Goal: Navigation & Orientation: Find specific page/section

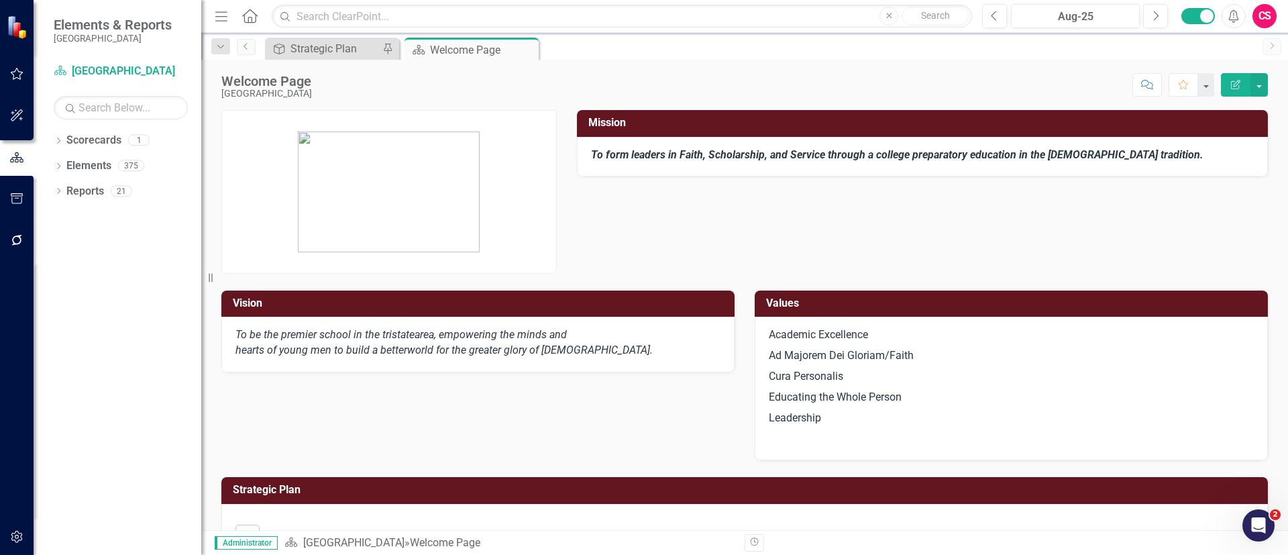
click at [28, 236] on button "button" at bounding box center [17, 241] width 30 height 28
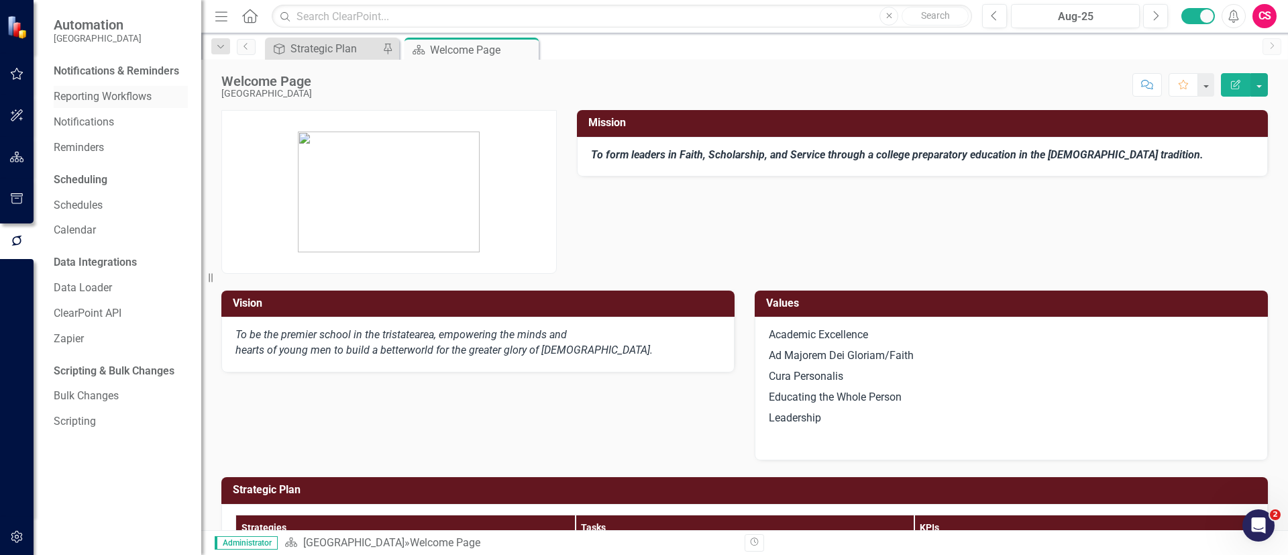
click at [89, 99] on link "Reporting Workflows" at bounding box center [121, 96] width 134 height 15
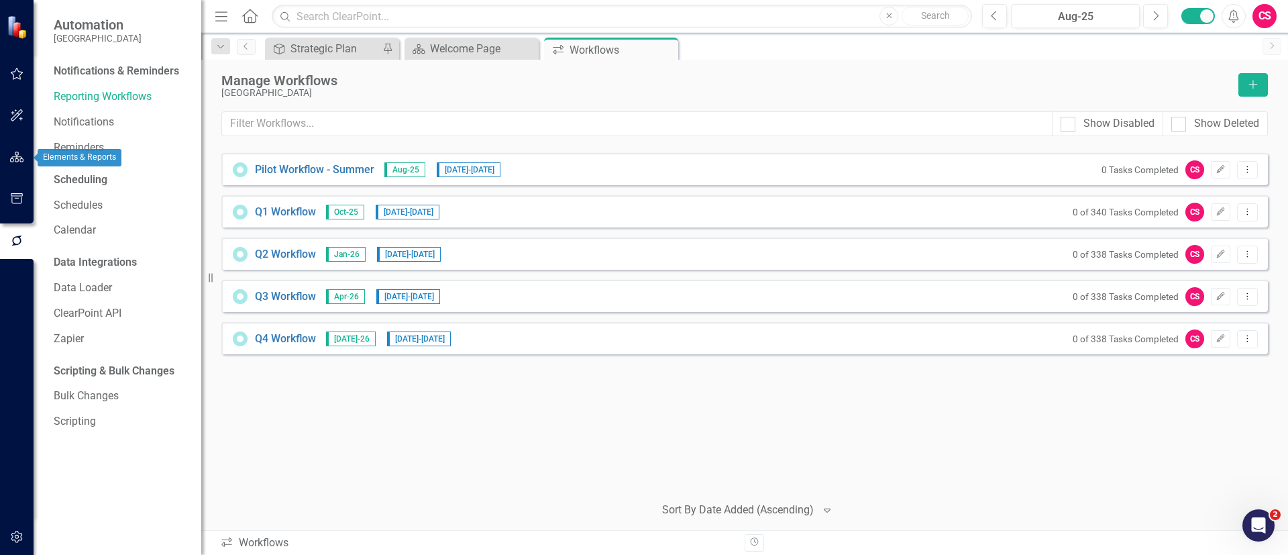
click at [27, 164] on button "button" at bounding box center [17, 158] width 30 height 28
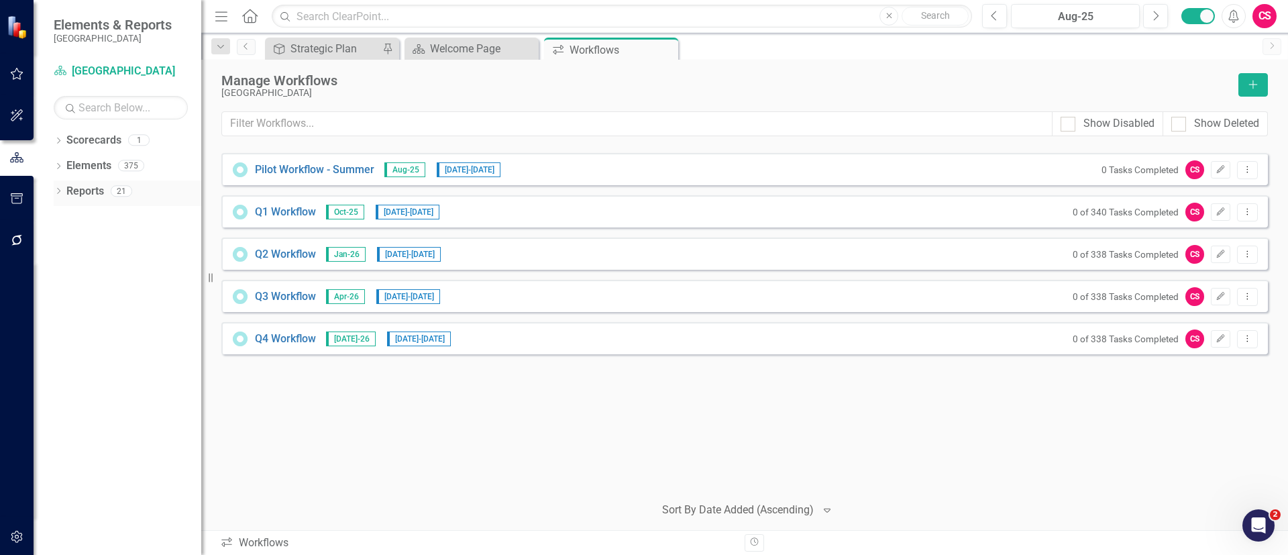
click at [83, 193] on link "Reports" at bounding box center [85, 191] width 38 height 15
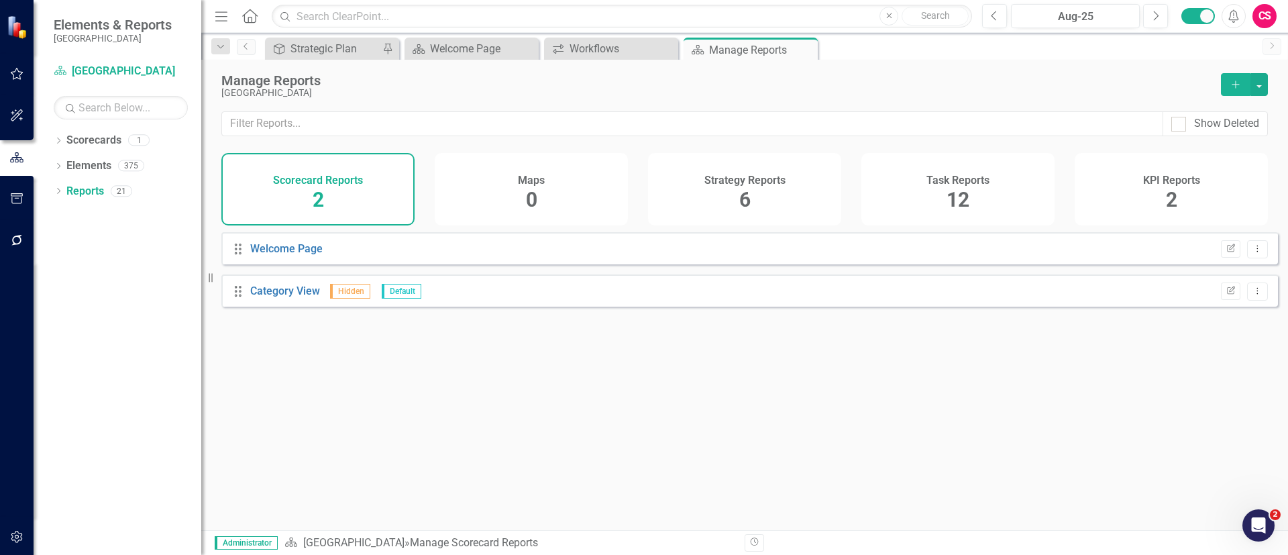
click at [927, 186] on h4 "Task Reports" at bounding box center [957, 180] width 63 height 12
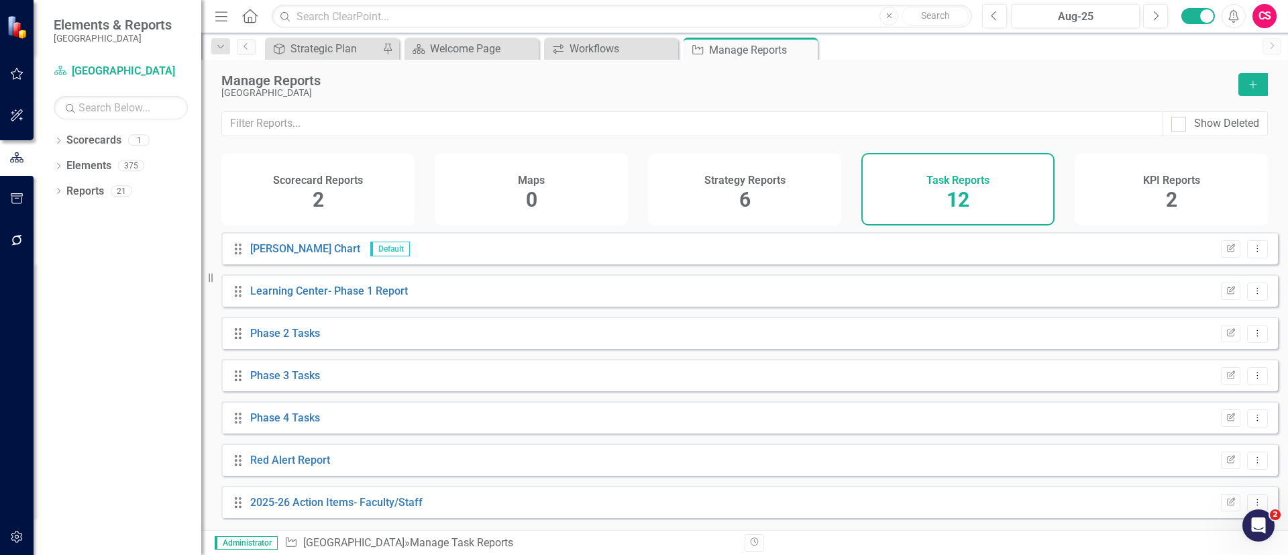
click at [692, 193] on div "Strategy Reports 6" at bounding box center [744, 189] width 193 height 72
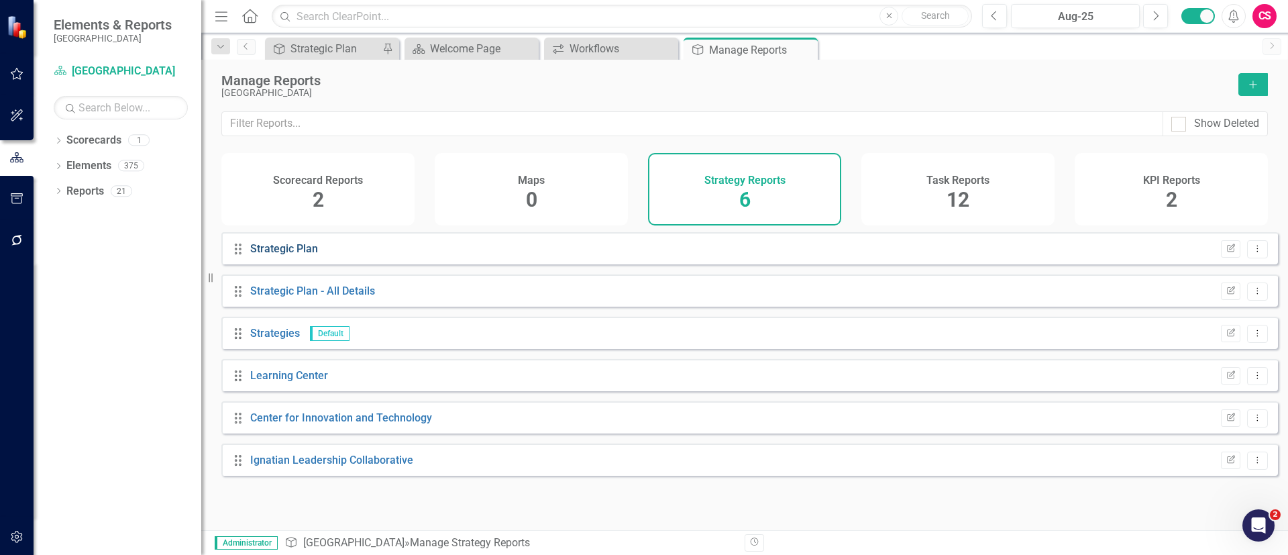
click at [275, 254] on link "Strategic Plan" at bounding box center [284, 248] width 68 height 13
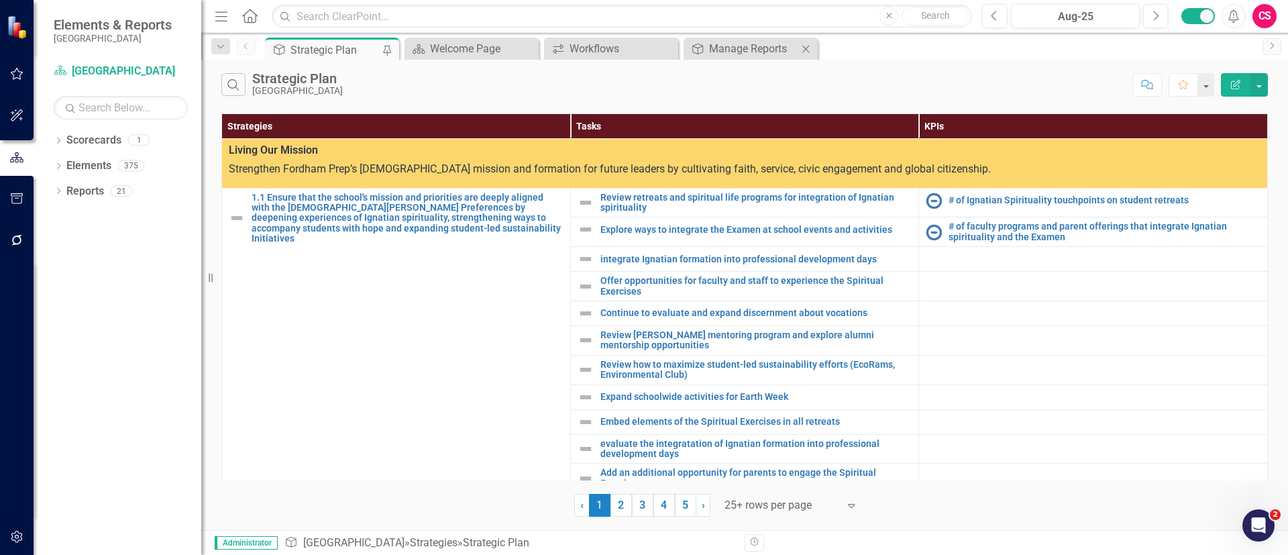
click at [805, 44] on icon "Close" at bounding box center [805, 49] width 13 height 11
click at [602, 45] on div "Workflows" at bounding box center [614, 48] width 89 height 17
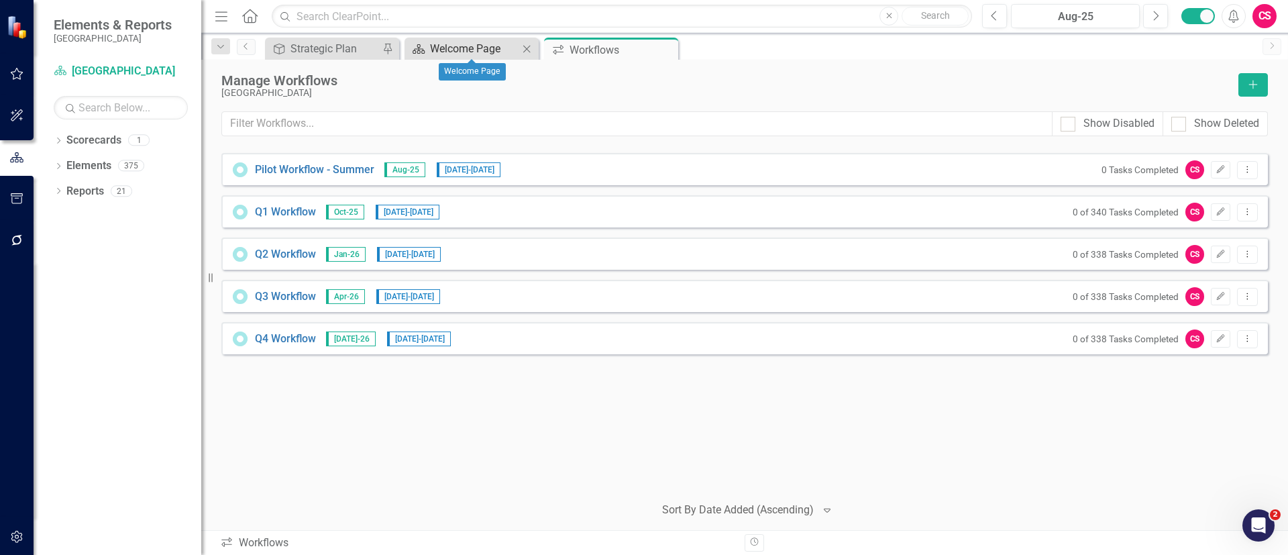
click at [447, 50] on div "Welcome Page" at bounding box center [474, 48] width 89 height 17
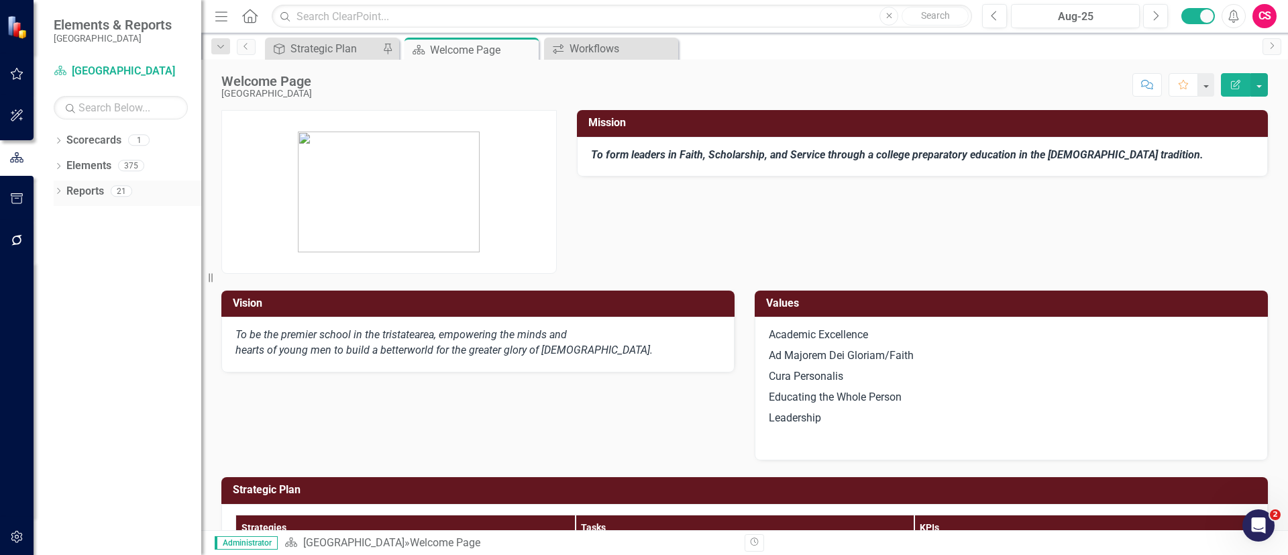
click at [82, 193] on link "Reports" at bounding box center [85, 191] width 38 height 15
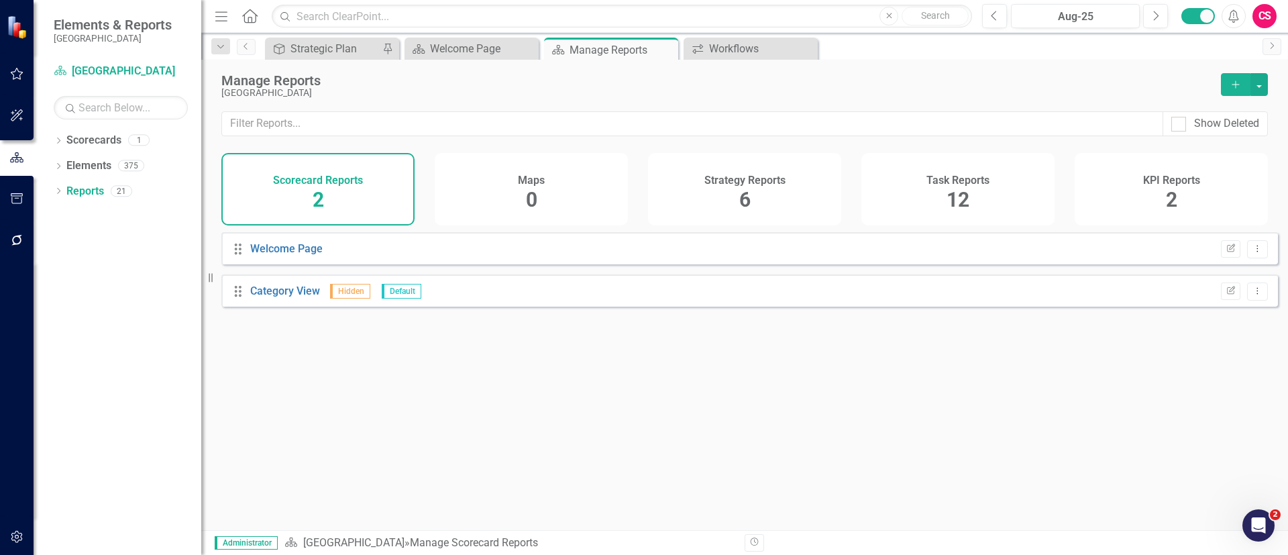
drag, startPoint x: 927, startPoint y: 191, endPoint x: 792, endPoint y: 212, distance: 136.4
click at [922, 194] on div "Task Reports 12" at bounding box center [957, 189] width 193 height 72
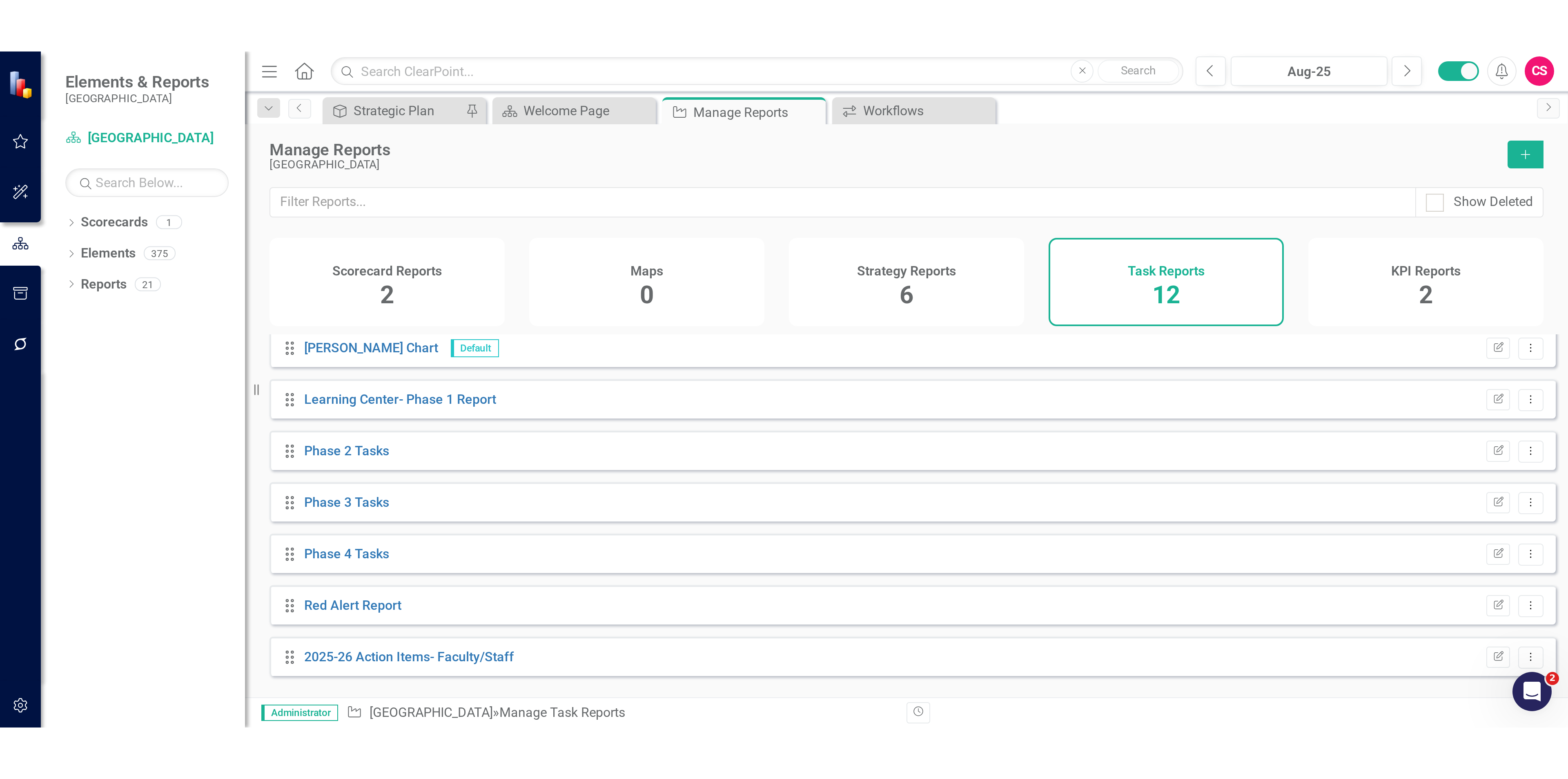
scroll to position [2, 0]
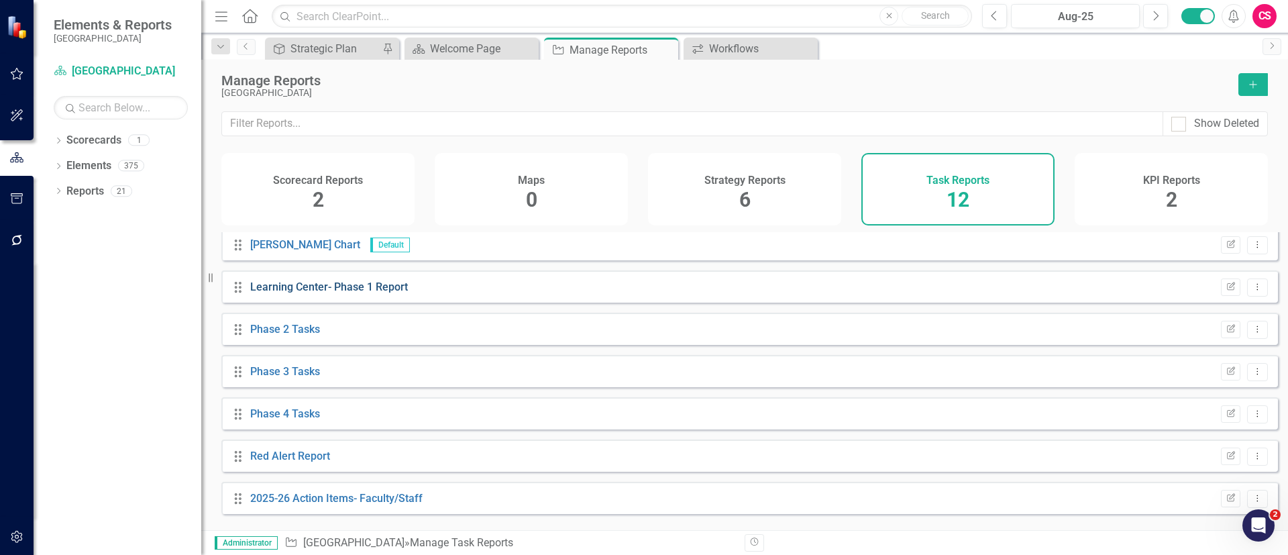
click at [376, 293] on link "Learning Center- Phase 1 Report" at bounding box center [329, 286] width 158 height 13
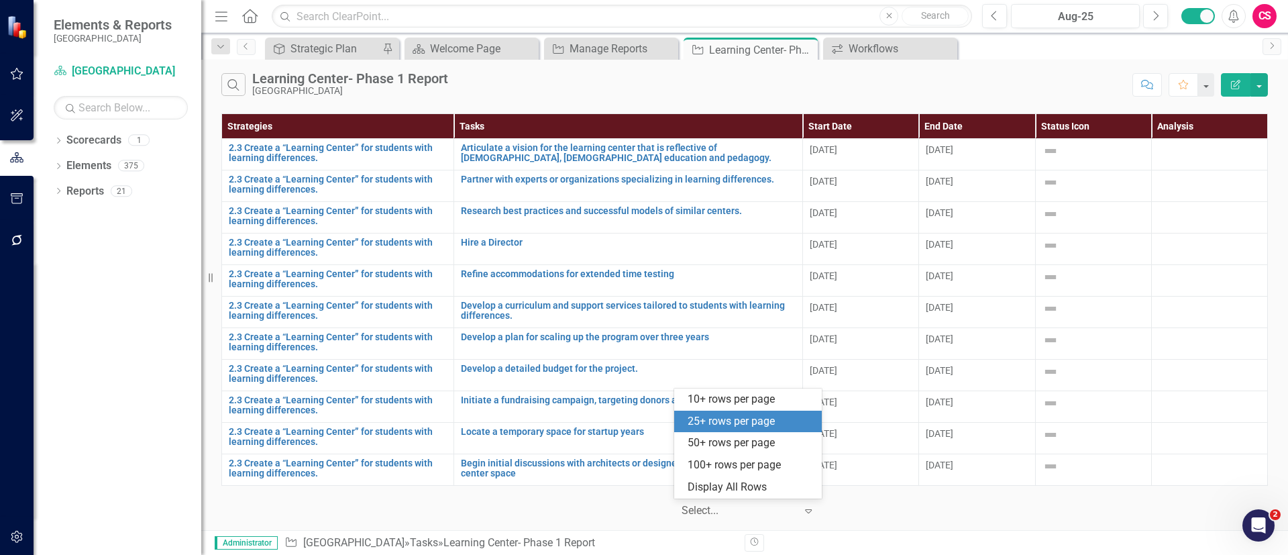
click at [728, 504] on div at bounding box center [739, 511] width 114 height 18
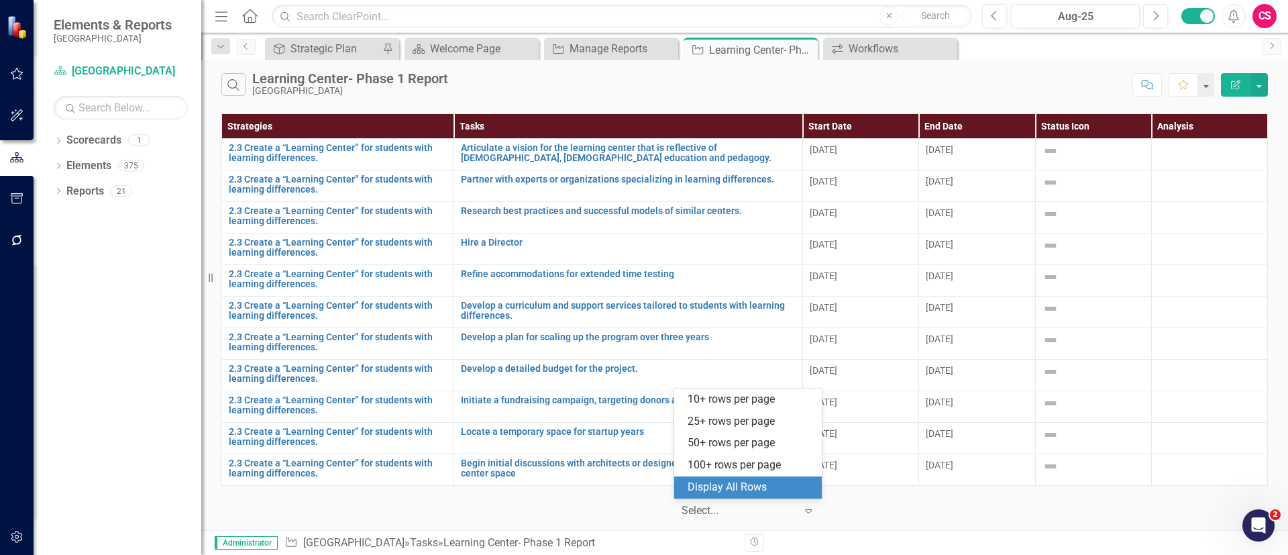
click at [739, 492] on div "Display All Rows" at bounding box center [751, 487] width 126 height 15
